Goal: Transaction & Acquisition: Subscribe to service/newsletter

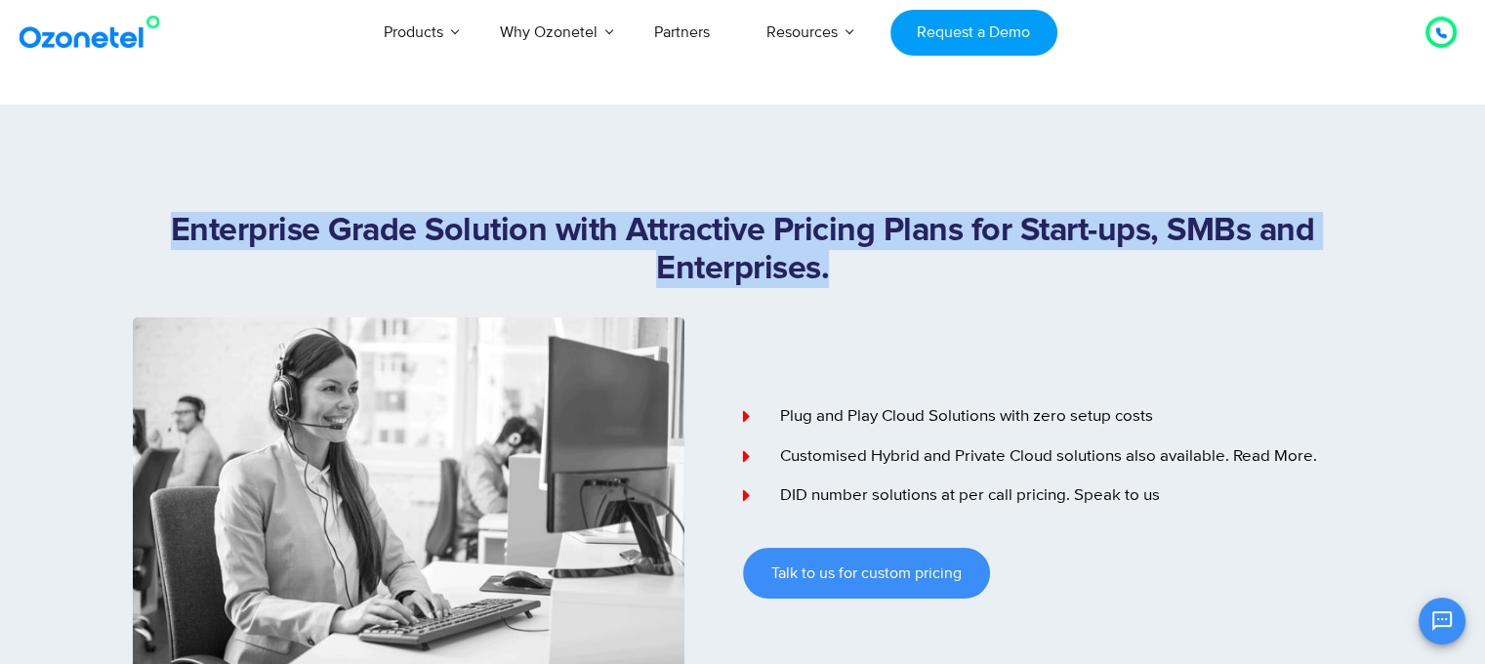
copy h1 "Enterprise Grade Solution with Attractive Pricing Plans for Start-ups, SMBs and…"
drag, startPoint x: 172, startPoint y: 222, endPoint x: 866, endPoint y: 283, distance: 696.9
click at [866, 283] on h1 "Enterprise Grade Solution with Attractive Pricing Plans for Start-ups, SMBs and…" at bounding box center [743, 250] width 1220 height 76
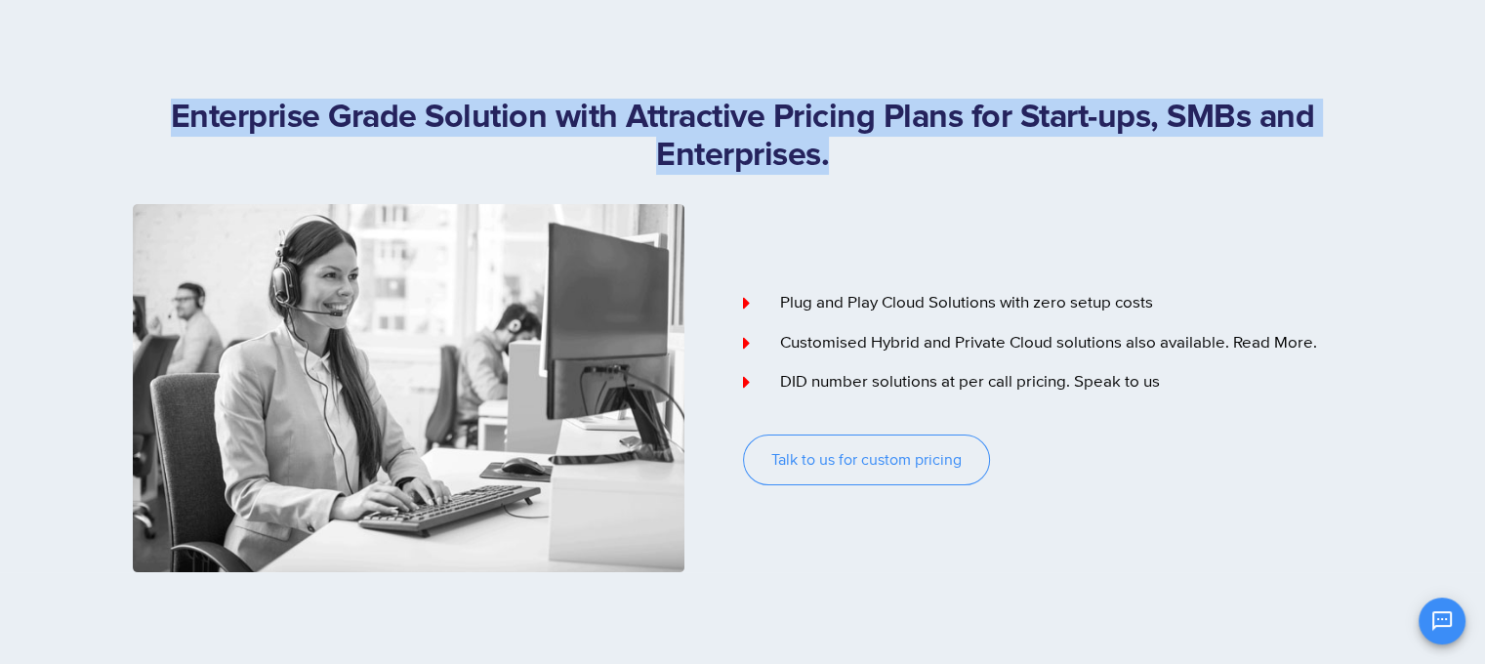
click at [865, 475] on link "Talk to us for custom pricing" at bounding box center [866, 459] width 247 height 51
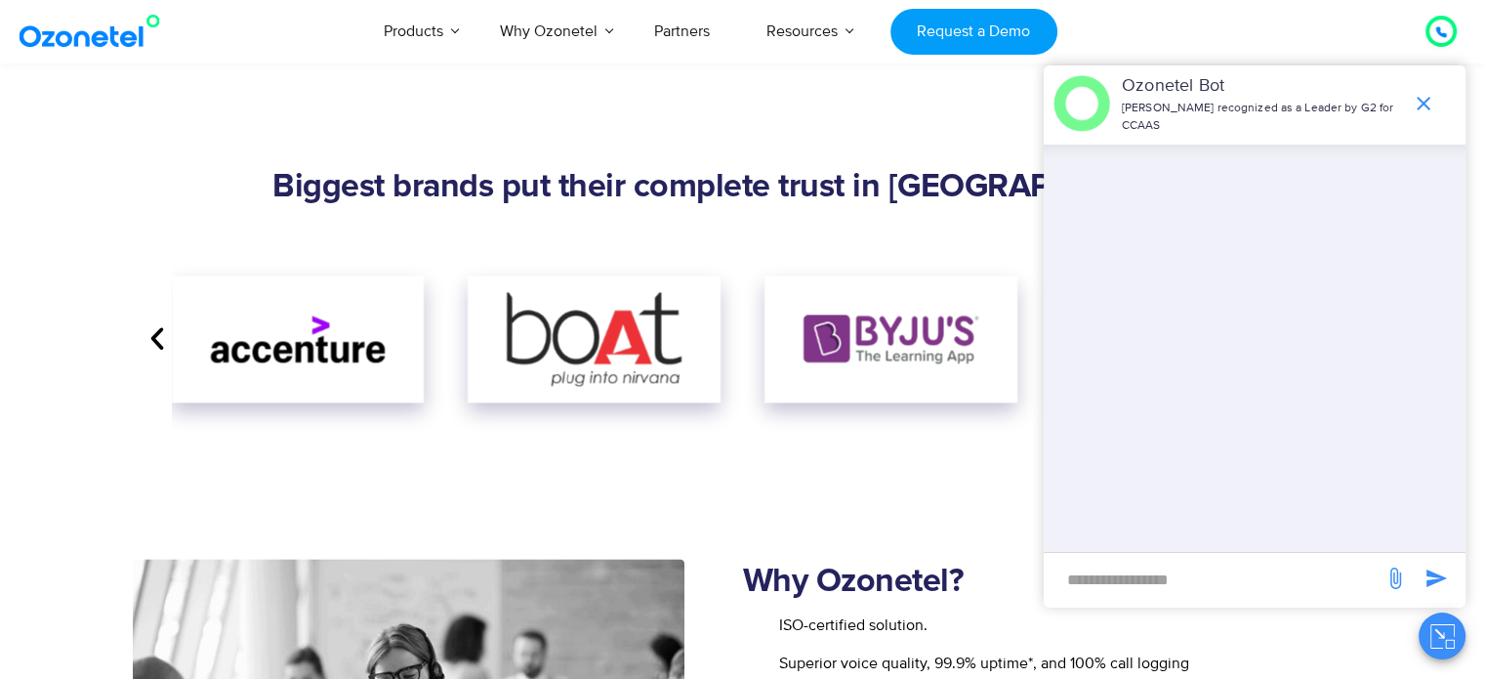
scroll to position [2253, 0]
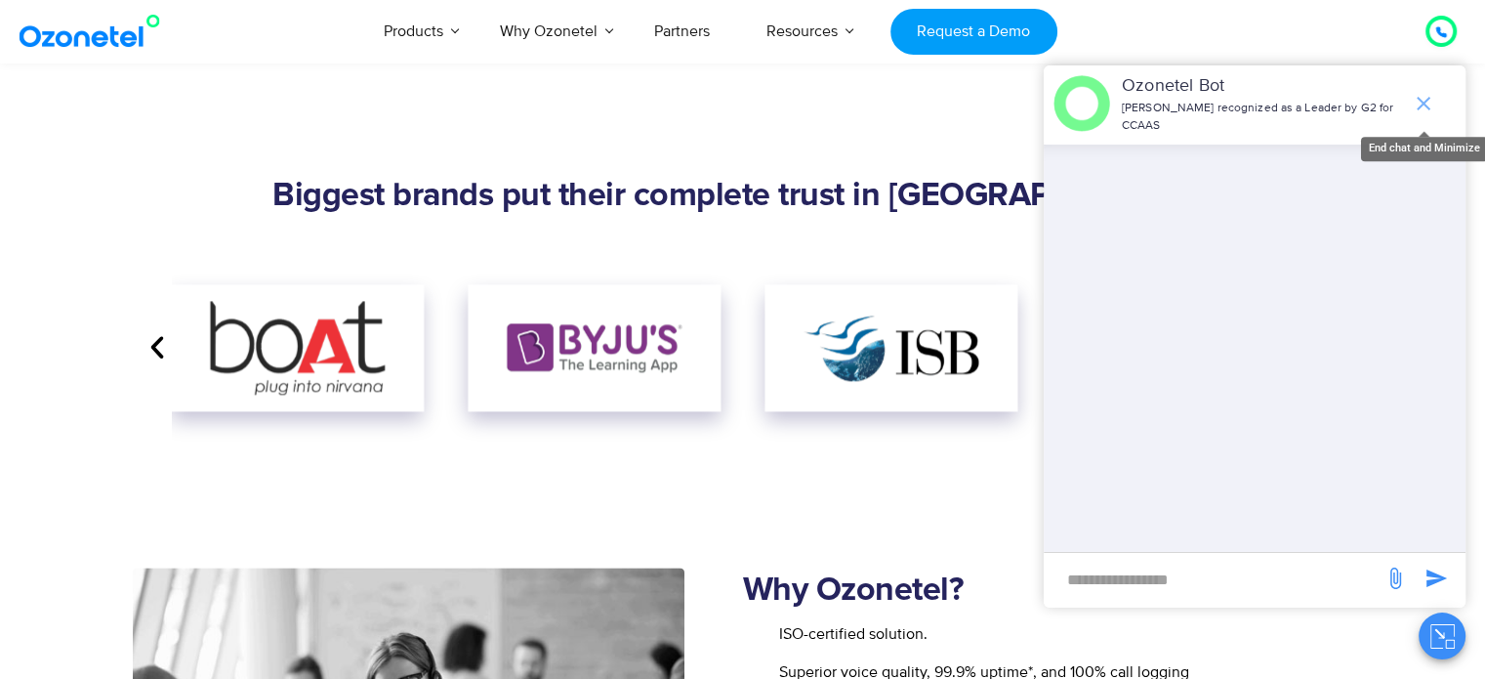
click at [1424, 104] on icon "end chat or minimize" at bounding box center [1424, 104] width 14 height 14
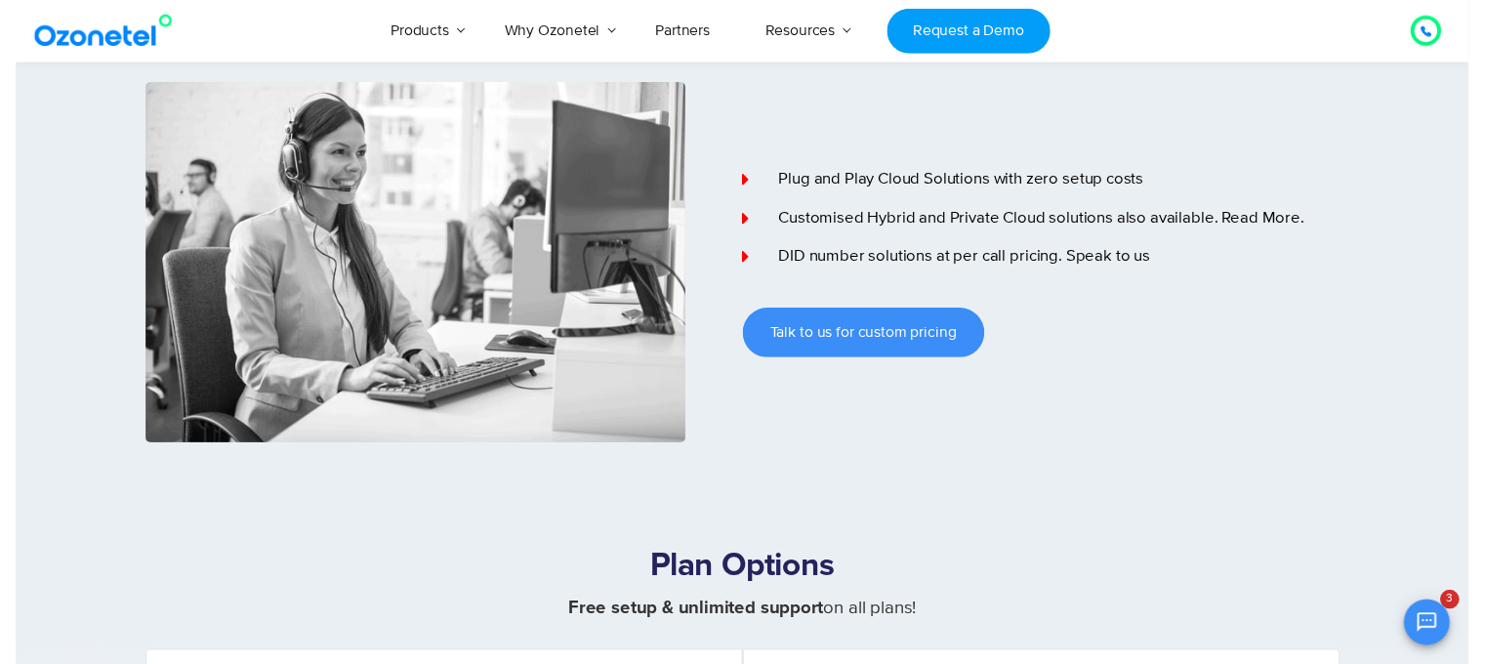
scroll to position [0, 0]
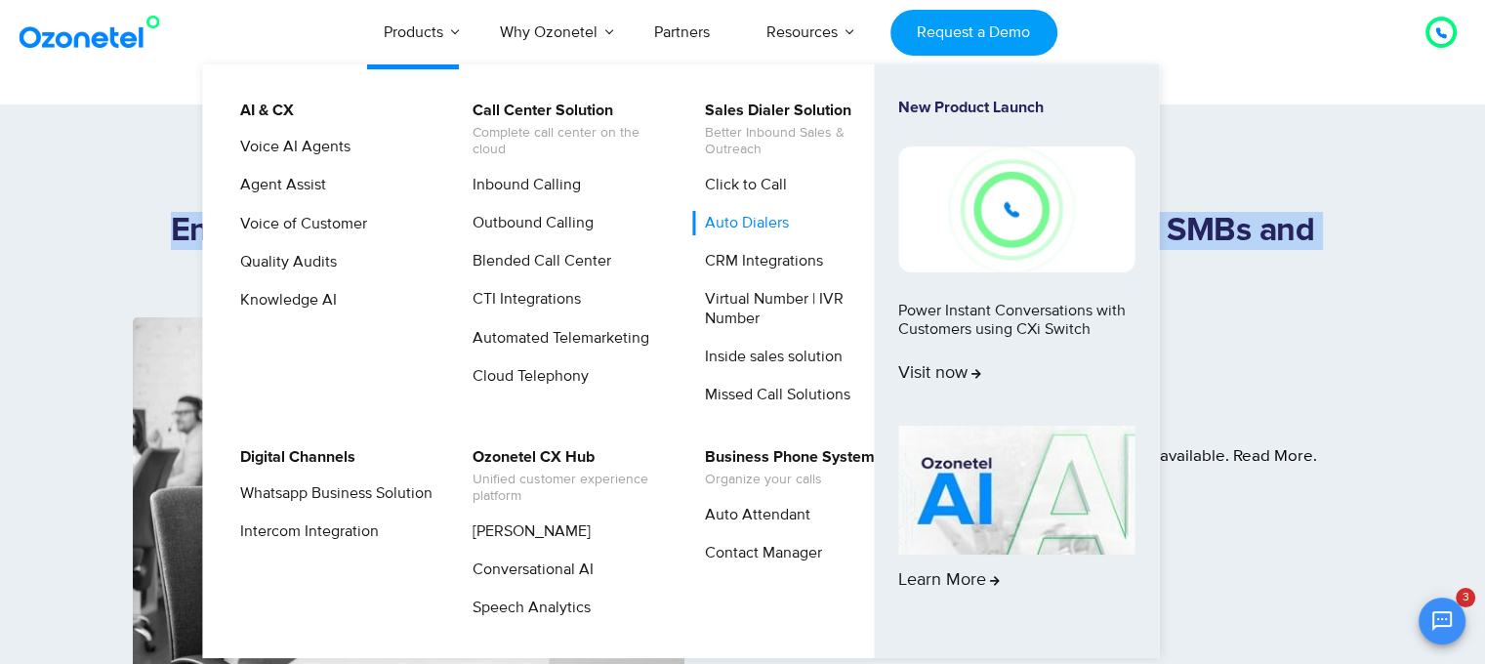
click at [720, 218] on link "Auto Dialers" at bounding box center [742, 223] width 100 height 24
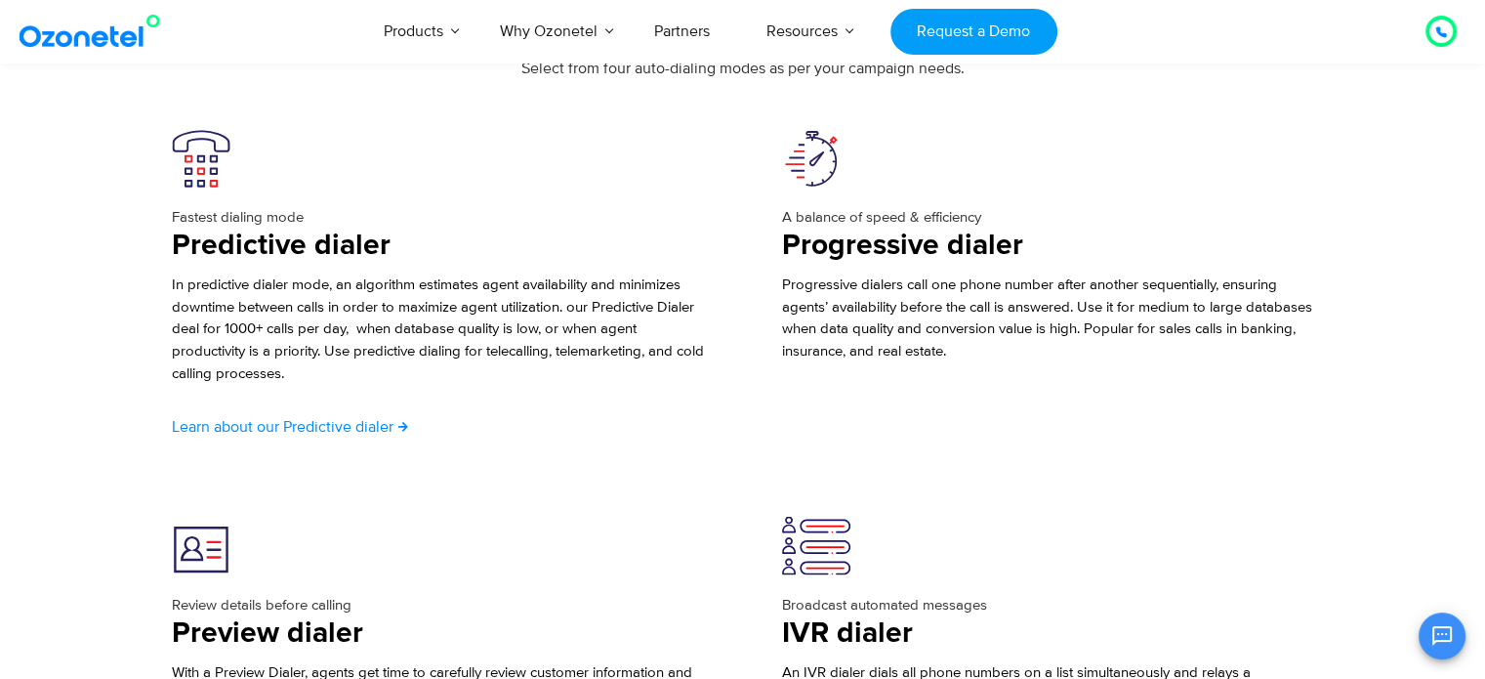
scroll to position [3347, 0]
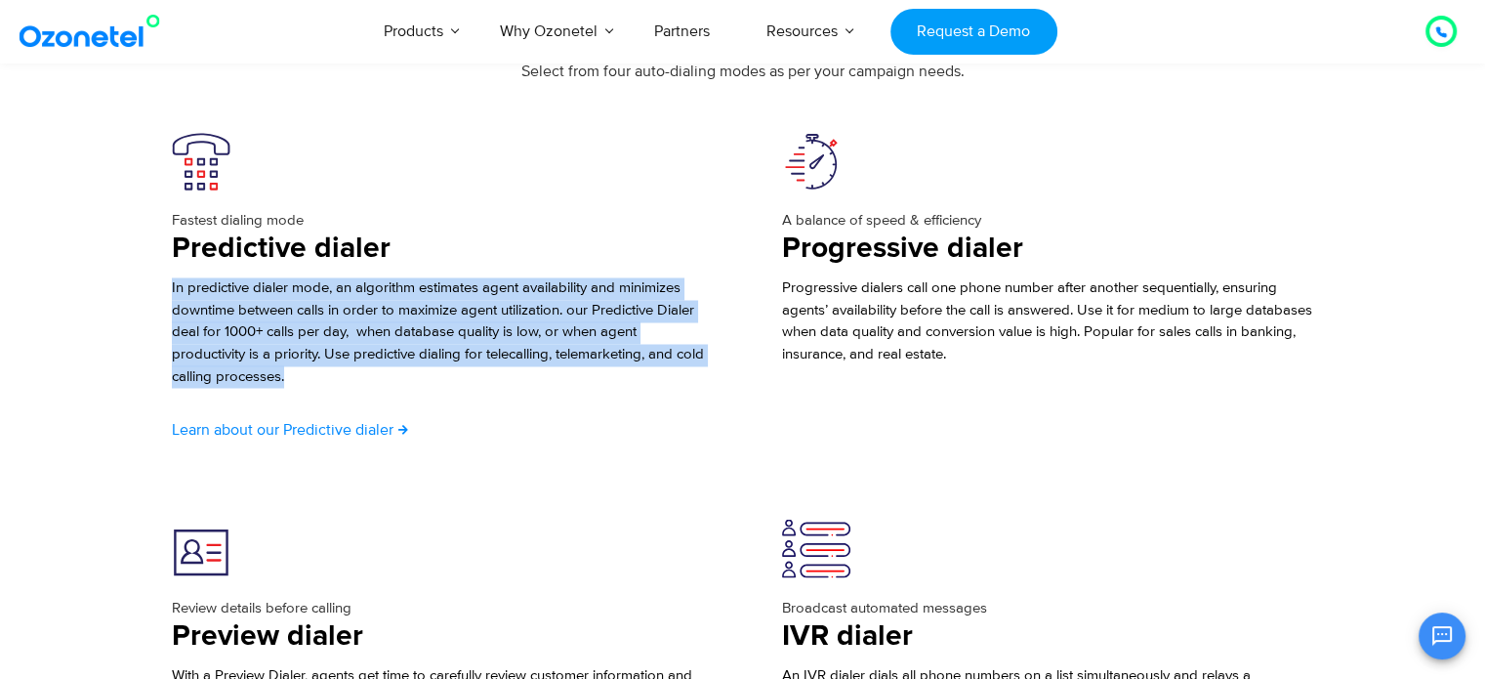
drag, startPoint x: 172, startPoint y: 280, endPoint x: 385, endPoint y: 380, distance: 235.0
click at [385, 380] on p "In predictive dialer mode, an algorithm estimates agent availability and minimi…" at bounding box center [438, 332] width 532 height 110
copy span "In predictive dialer mode, an algorithm estimates agent availability and minimi…"
click at [360, 422] on span "Learn about our Predictive dialer" at bounding box center [283, 429] width 222 height 16
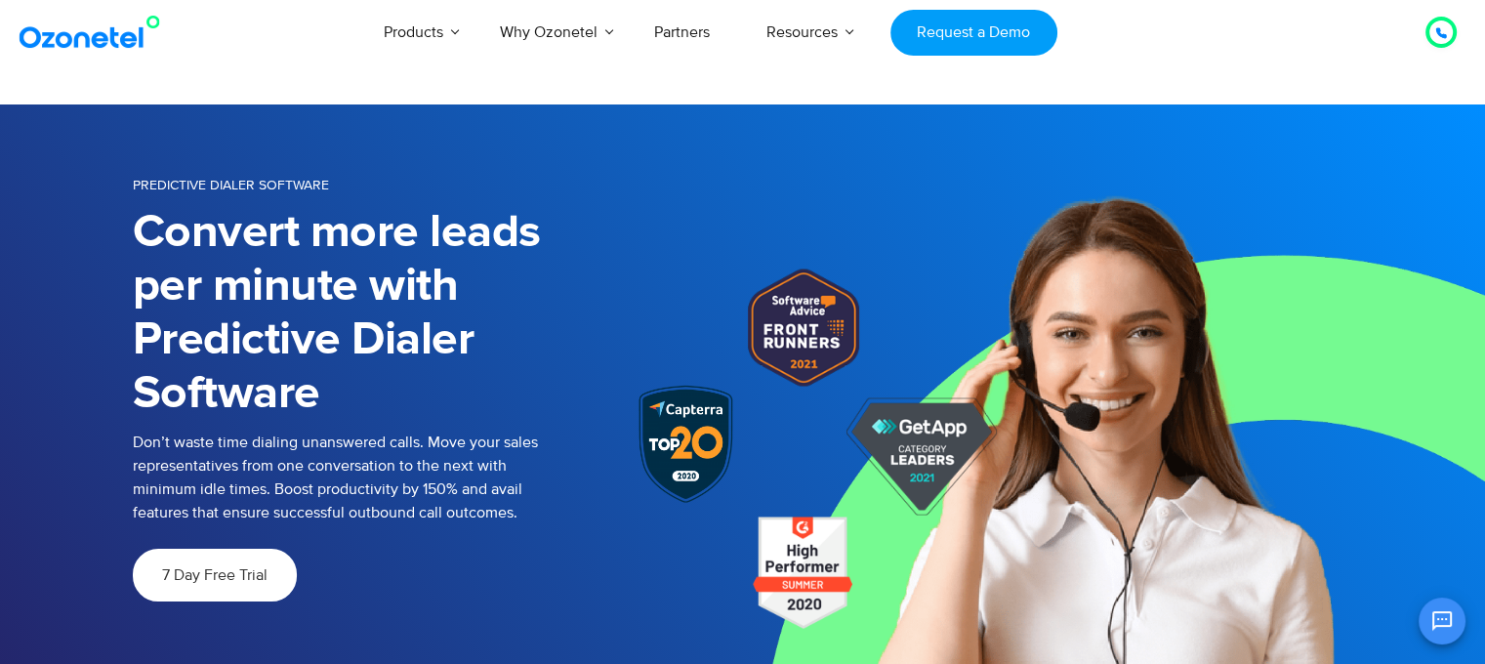
click at [227, 593] on link "7 Day Free Trial" at bounding box center [215, 575] width 164 height 53
